Goal: Task Accomplishment & Management: Manage account settings

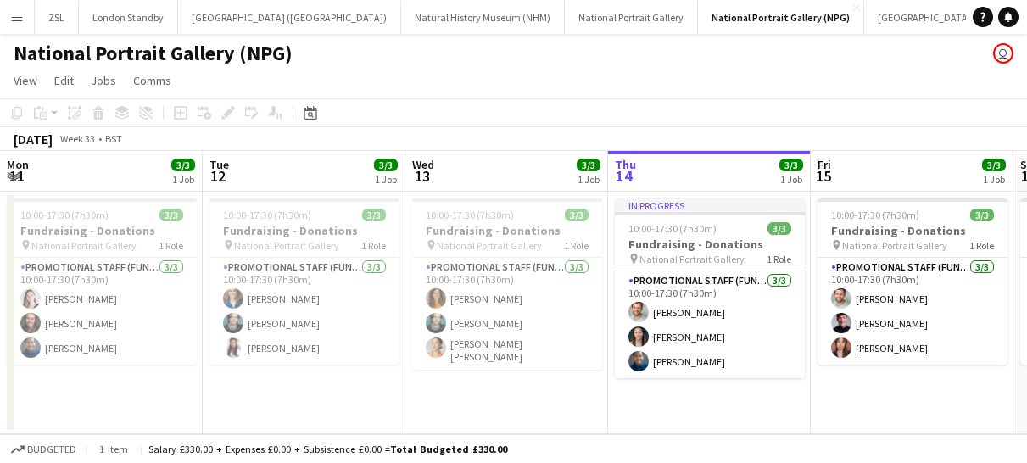
click at [11, 20] on app-icon "Menu" at bounding box center [17, 17] width 14 height 14
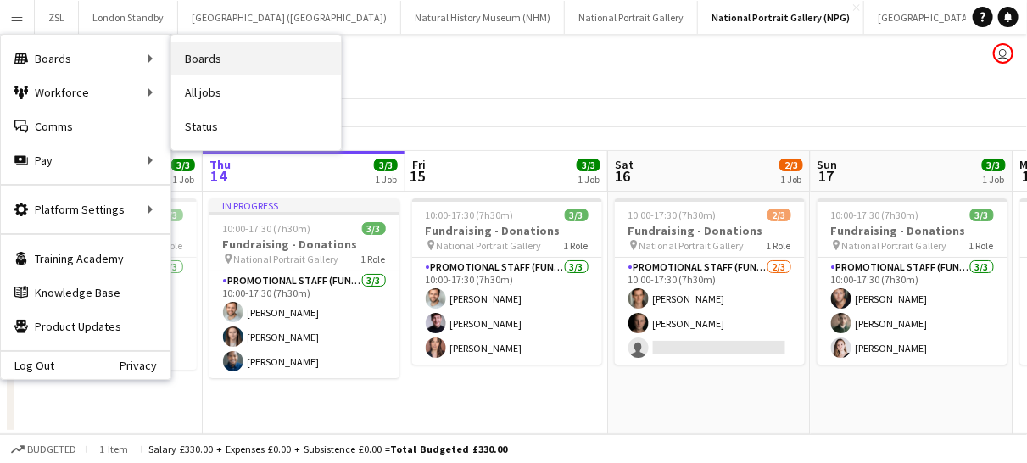
click at [215, 59] on link "Boards" at bounding box center [256, 59] width 170 height 34
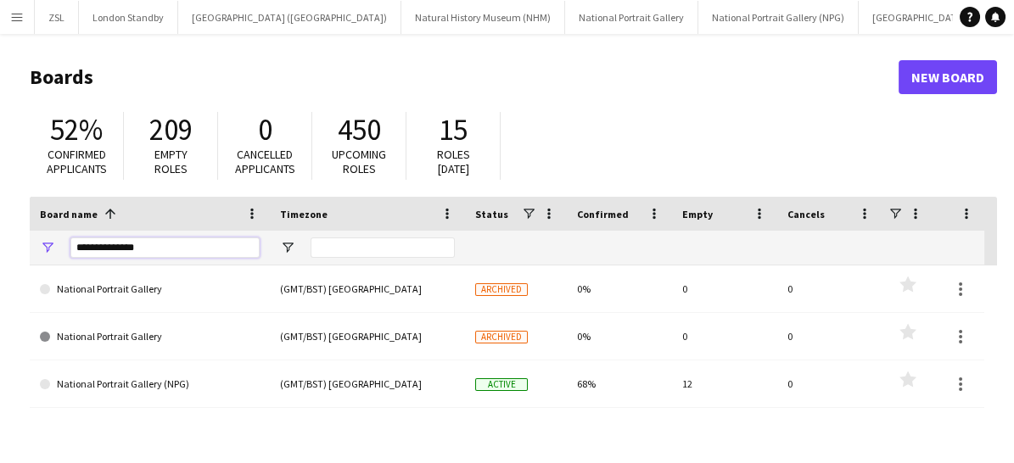
click at [168, 254] on input "**********" at bounding box center [164, 247] width 189 height 20
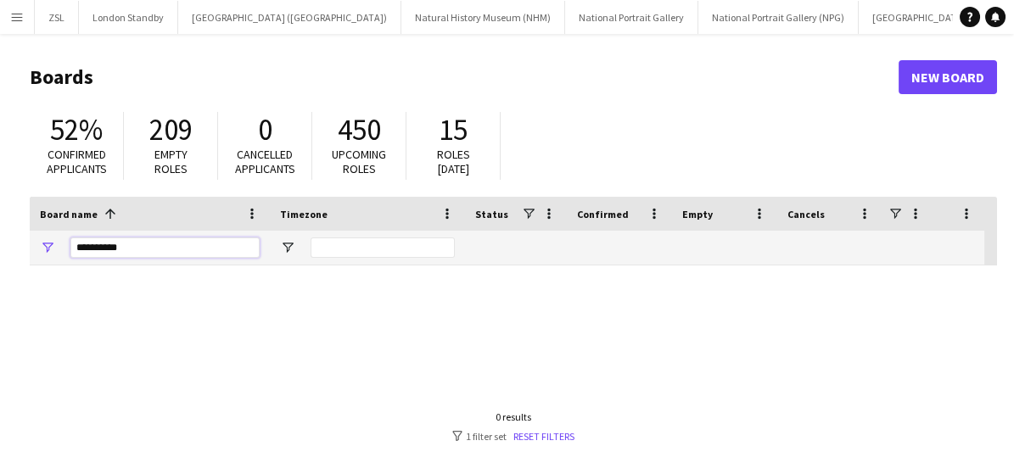
type input "********"
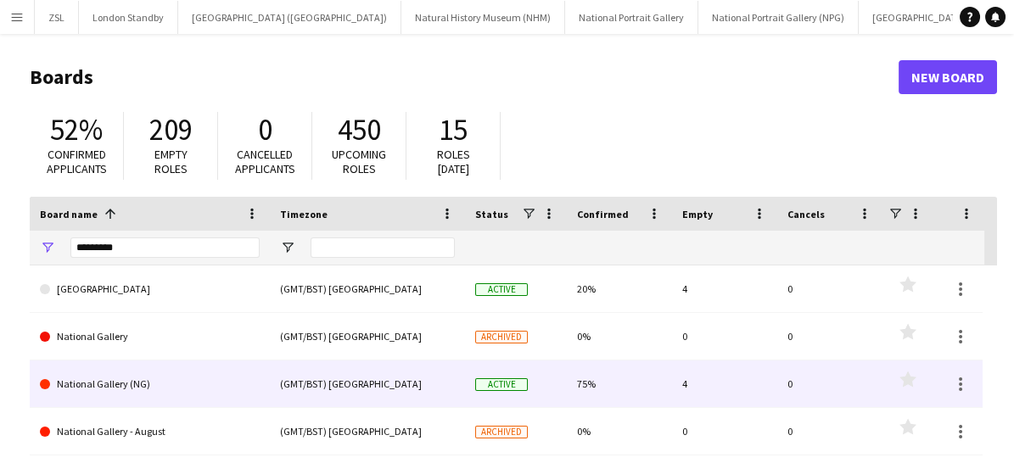
click at [155, 377] on link "National Gallery (NG)" at bounding box center [150, 383] width 220 height 47
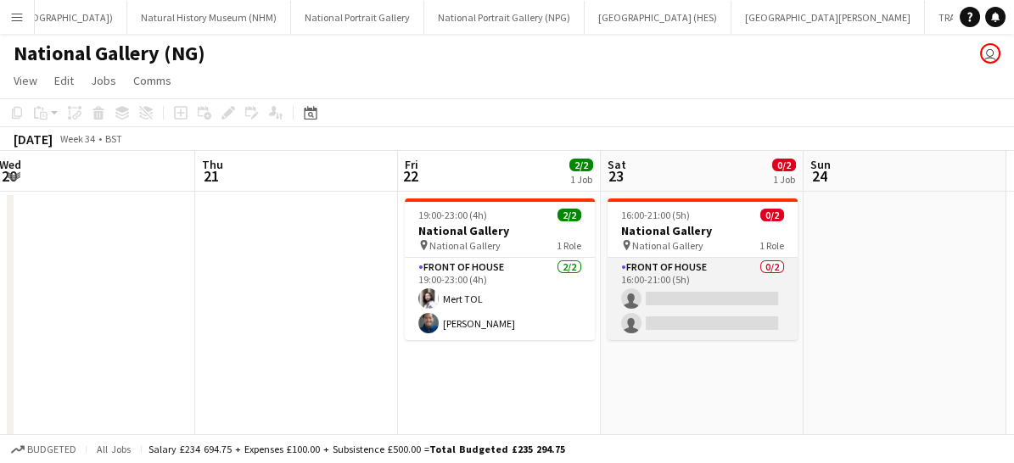
scroll to position [0, 615]
click at [725, 289] on app-card-role "Front of House 0/2 16:00-21:00 (5h) single-neutral-actions single-neutral-actio…" at bounding box center [703, 299] width 190 height 82
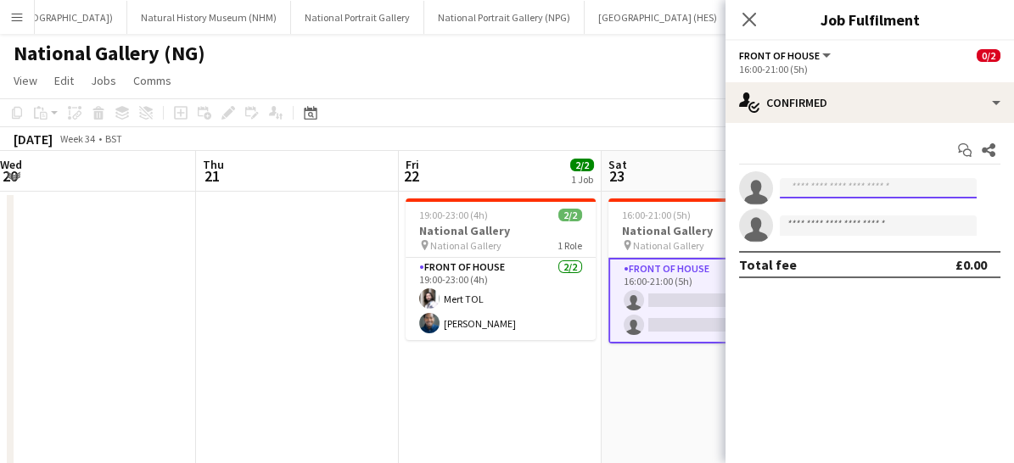
click at [836, 197] on input at bounding box center [877, 188] width 197 height 20
type input "*"
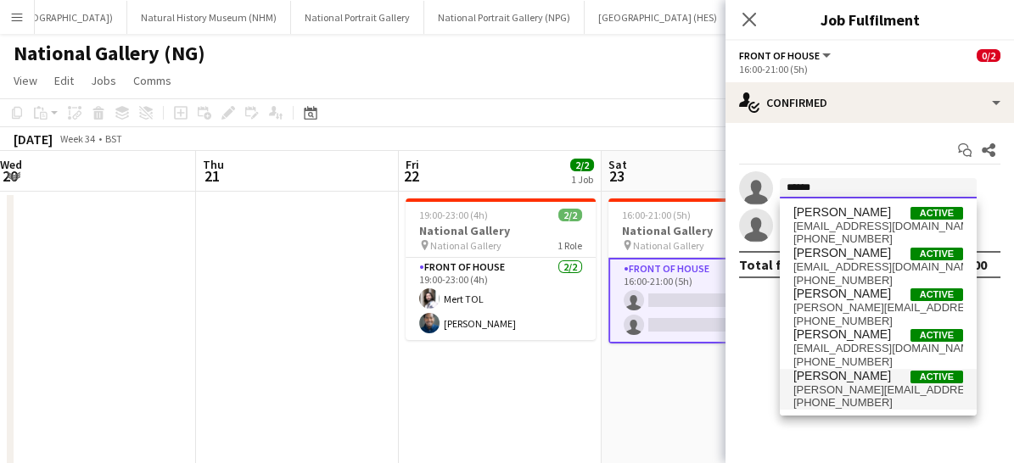
type input "*****"
click at [823, 388] on span "[PERSON_NAME][EMAIL_ADDRESS][DOMAIN_NAME]" at bounding box center [878, 390] width 170 height 14
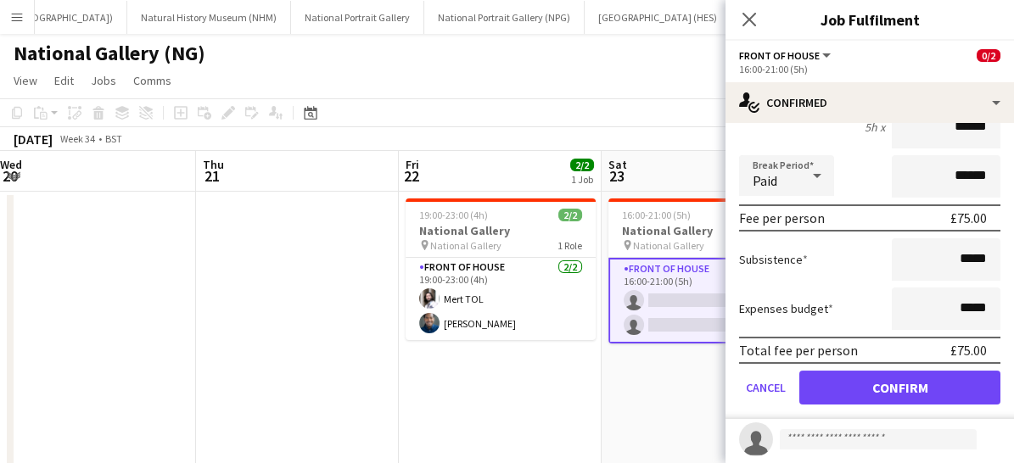
scroll to position [175, 0]
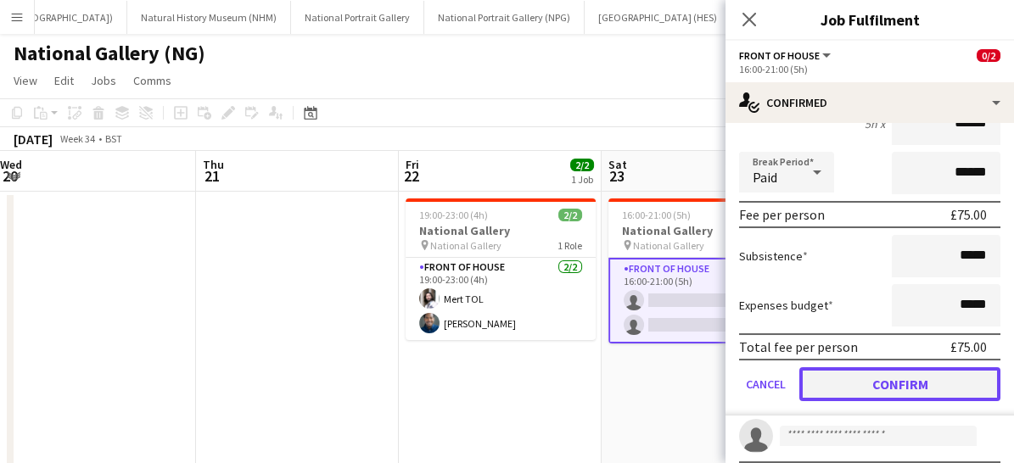
click at [859, 378] on button "Confirm" at bounding box center [899, 384] width 201 height 34
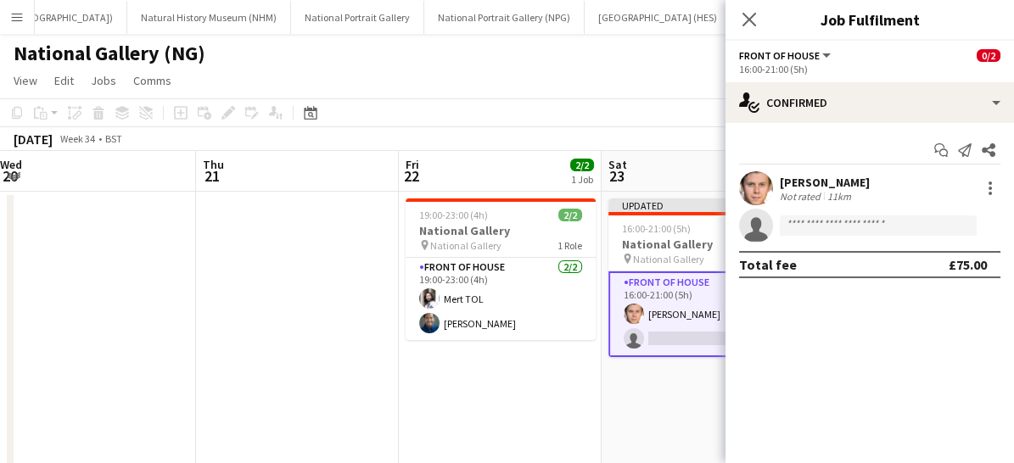
scroll to position [0, 0]
click at [752, 17] on icon "Close pop-in" at bounding box center [748, 19] width 16 height 16
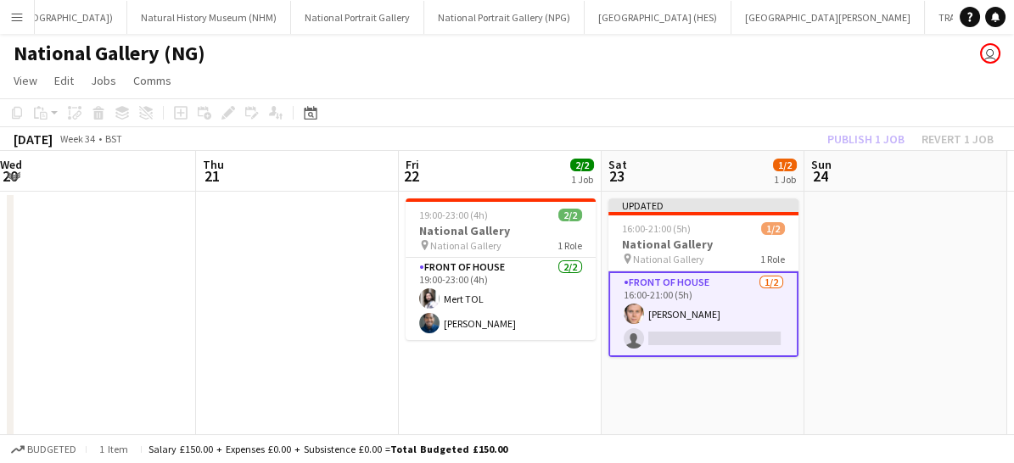
click at [757, 309] on app-card-role "Front of House [DATE] 16:00-21:00 (5h) [PERSON_NAME] single-neutral-actions" at bounding box center [703, 314] width 190 height 86
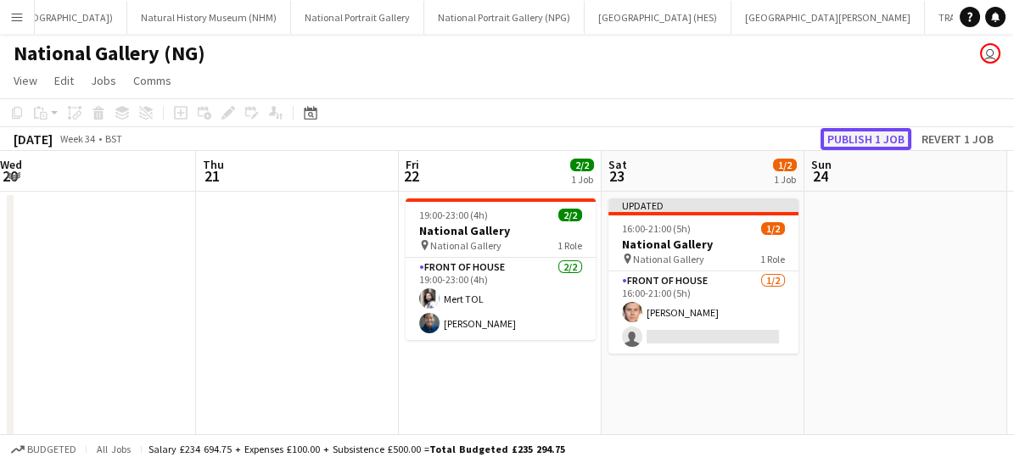
click at [863, 138] on button "Publish 1 job" at bounding box center [865, 139] width 91 height 22
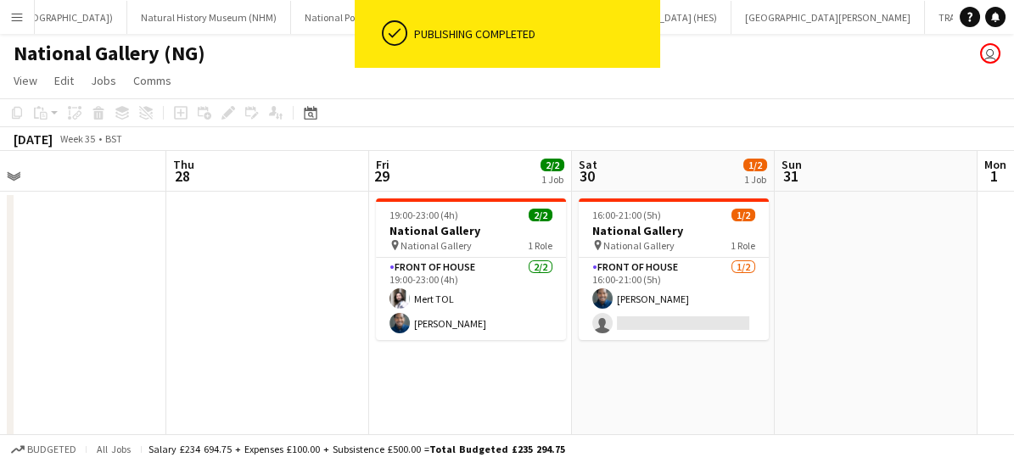
scroll to position [0, 572]
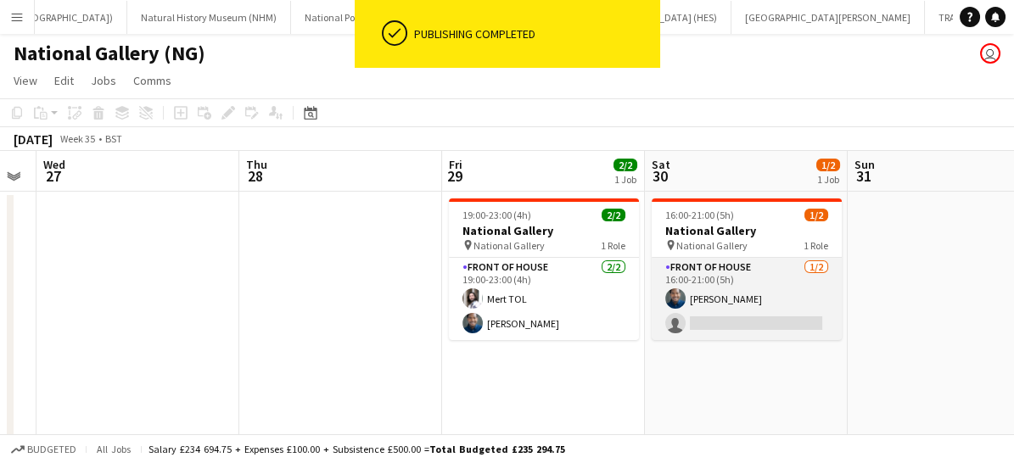
click at [769, 313] on app-card-role "Front of House [DATE] 16:00-21:00 (5h) [PERSON_NAME] single-neutral-actions" at bounding box center [746, 299] width 190 height 82
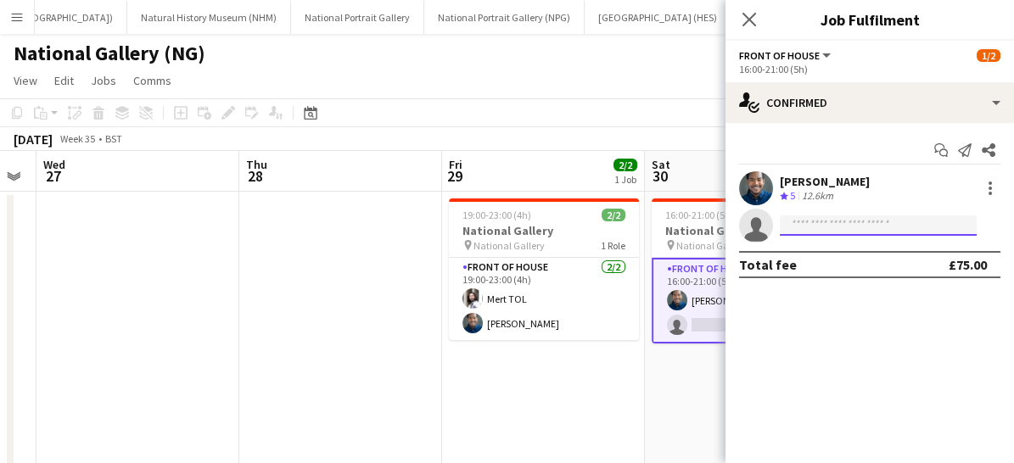
click at [819, 220] on input at bounding box center [877, 225] width 197 height 20
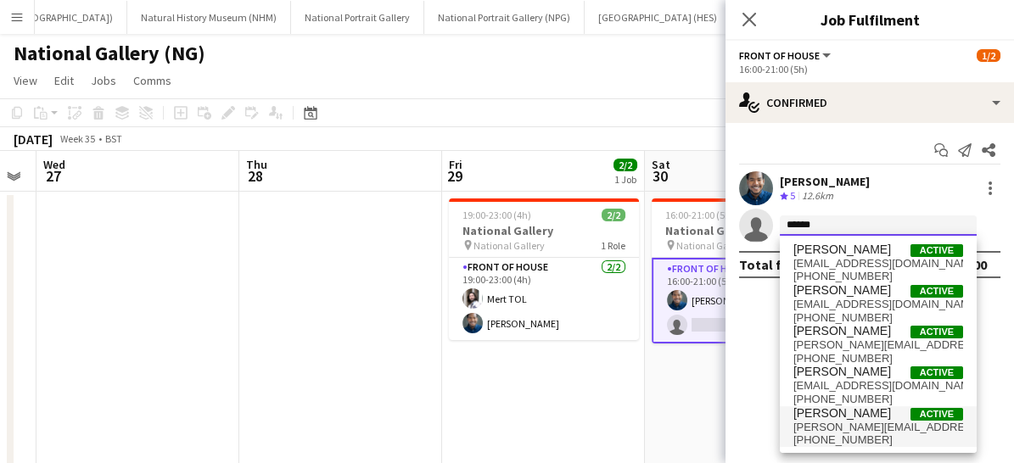
type input "*****"
click at [825, 421] on span "[PERSON_NAME][EMAIL_ADDRESS][DOMAIN_NAME]" at bounding box center [878, 428] width 170 height 14
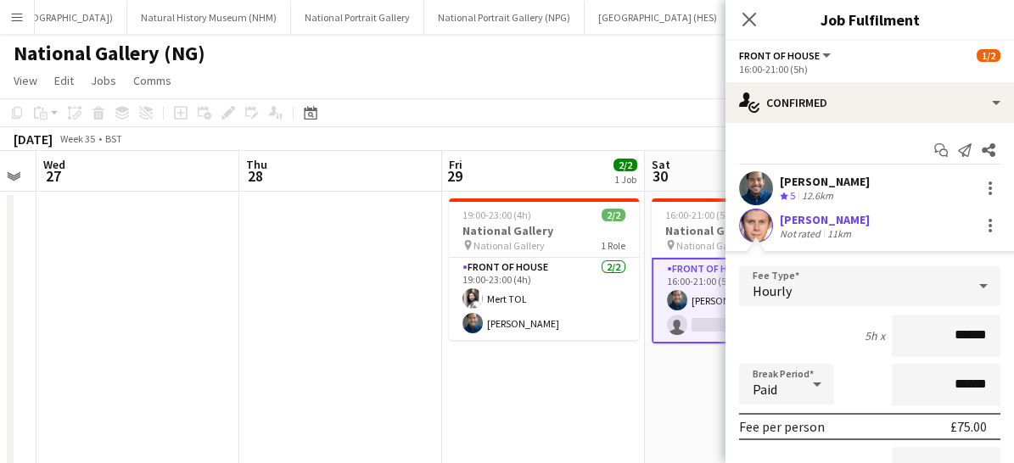
scroll to position [211, 0]
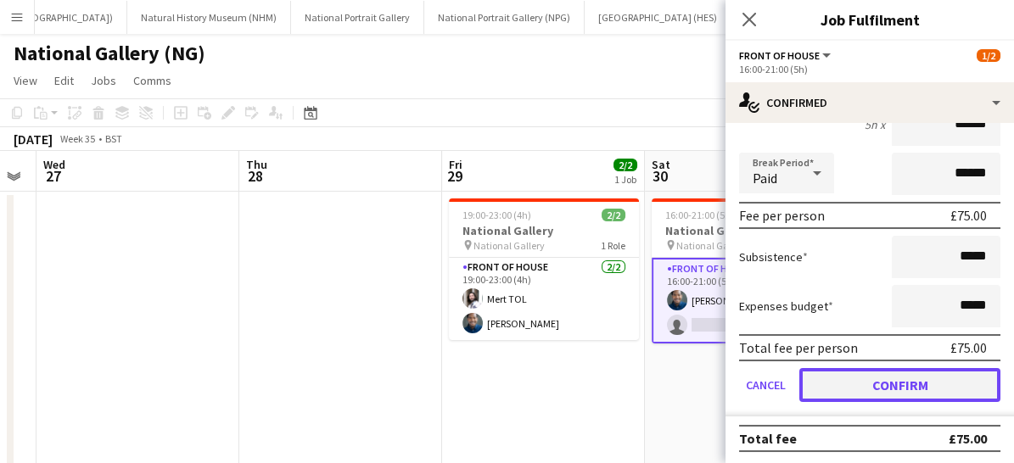
click at [861, 377] on button "Confirm" at bounding box center [899, 385] width 201 height 34
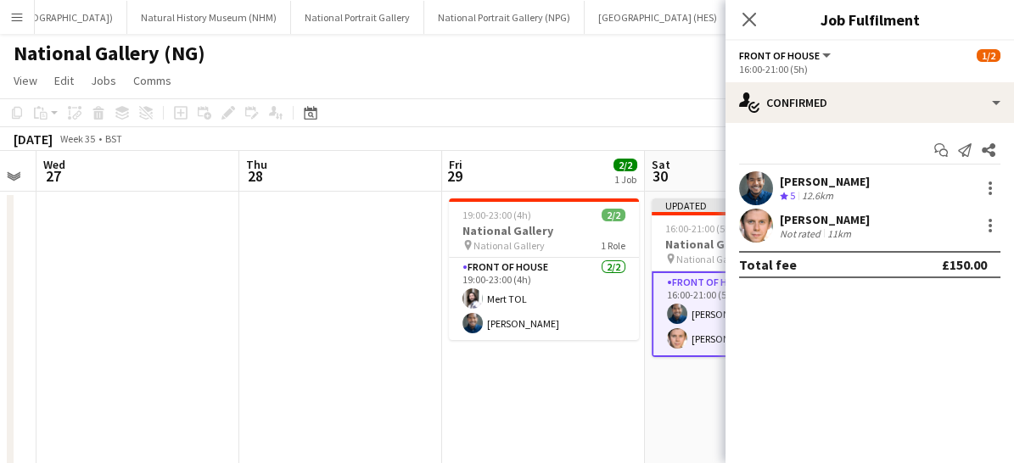
scroll to position [0, 0]
click at [745, 22] on icon at bounding box center [748, 19] width 16 height 16
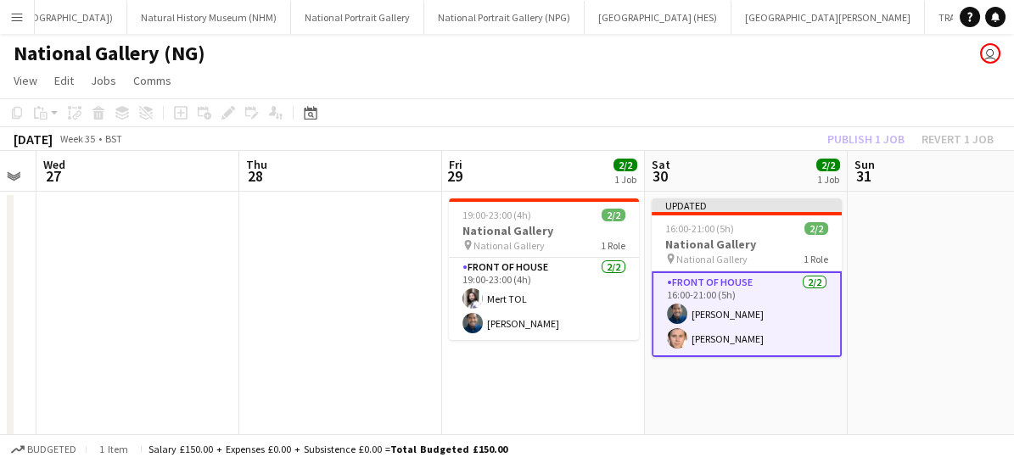
click at [770, 310] on app-card-role "Front of House [DATE] 16:00-21:00 (5h) [PERSON_NAME] [PERSON_NAME]" at bounding box center [746, 314] width 190 height 86
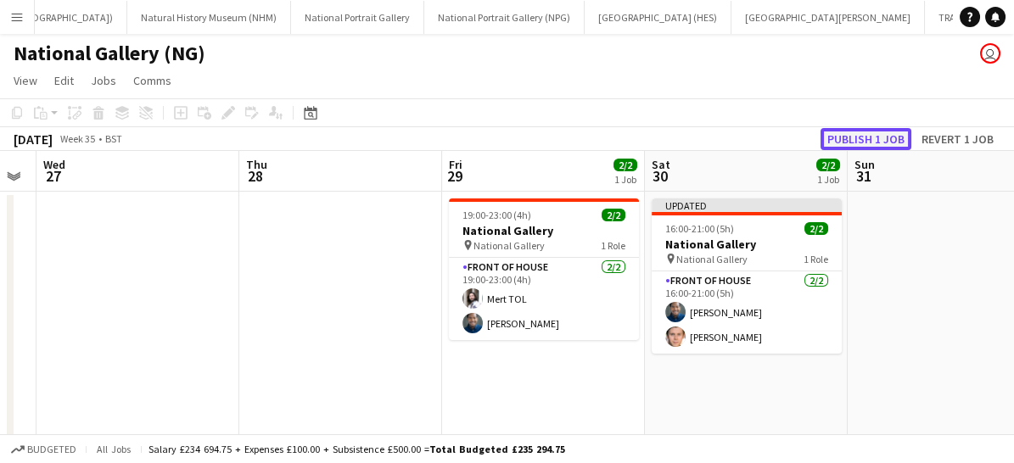
click at [863, 137] on button "Publish 1 job" at bounding box center [865, 139] width 91 height 22
click at [863, 137] on div "Publish 1 job Revert 1 job" at bounding box center [910, 139] width 207 height 22
